Goal: Task Accomplishment & Management: Use online tool/utility

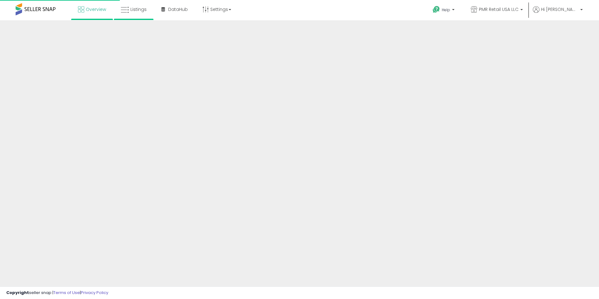
click at [151, 9] on li "Listings" at bounding box center [134, 10] width 40 height 20
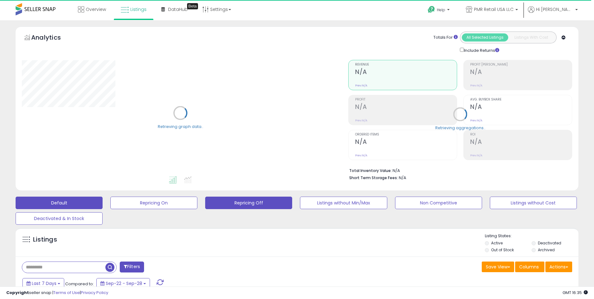
click at [247, 207] on button "Repricing Off" at bounding box center [248, 202] width 87 height 12
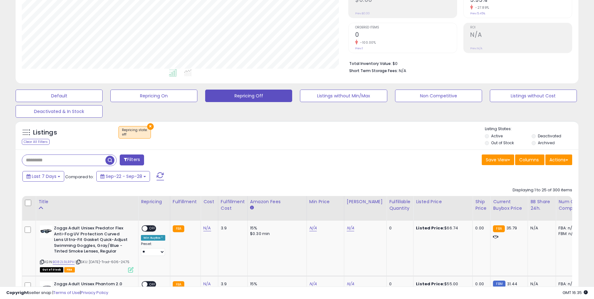
scroll to position [128, 327]
click at [389, 202] on div "Fulfillable Quantity" at bounding box center [400, 204] width 22 height 13
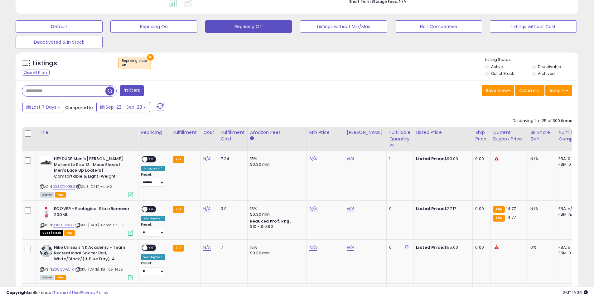
scroll to position [185, 0]
